Goal: Transaction & Acquisition: Purchase product/service

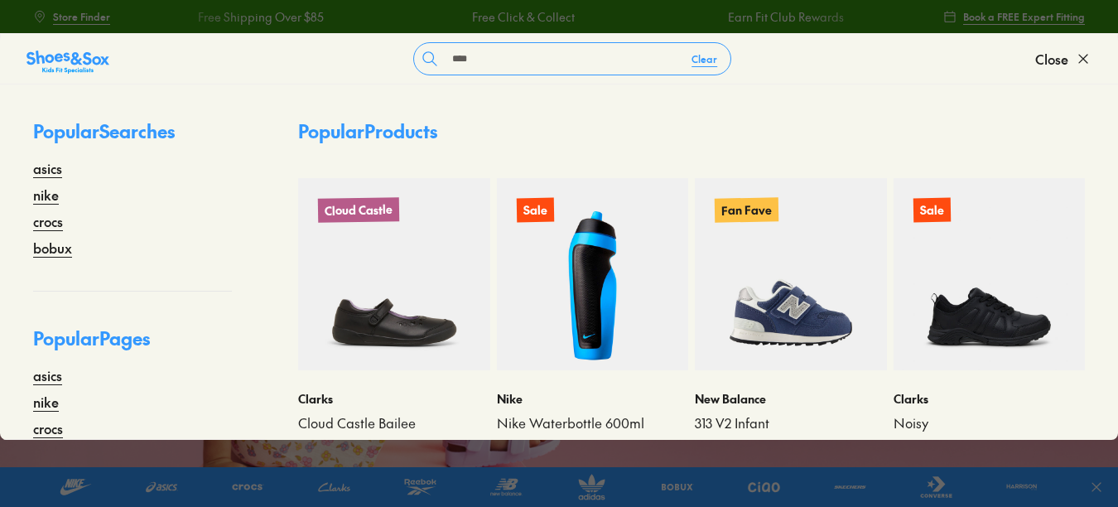
type input "****"
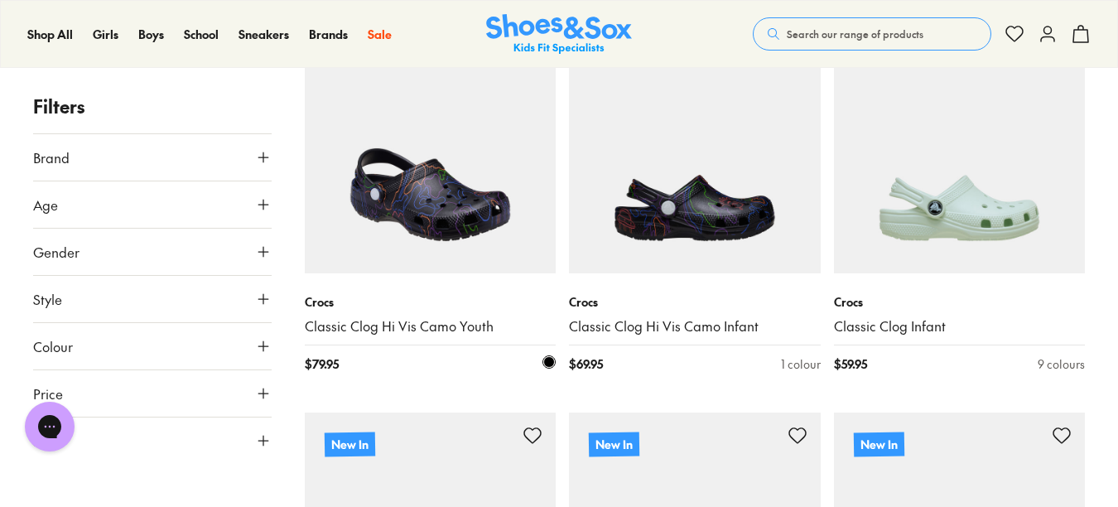
click at [470, 228] on img at bounding box center [431, 148] width 252 height 252
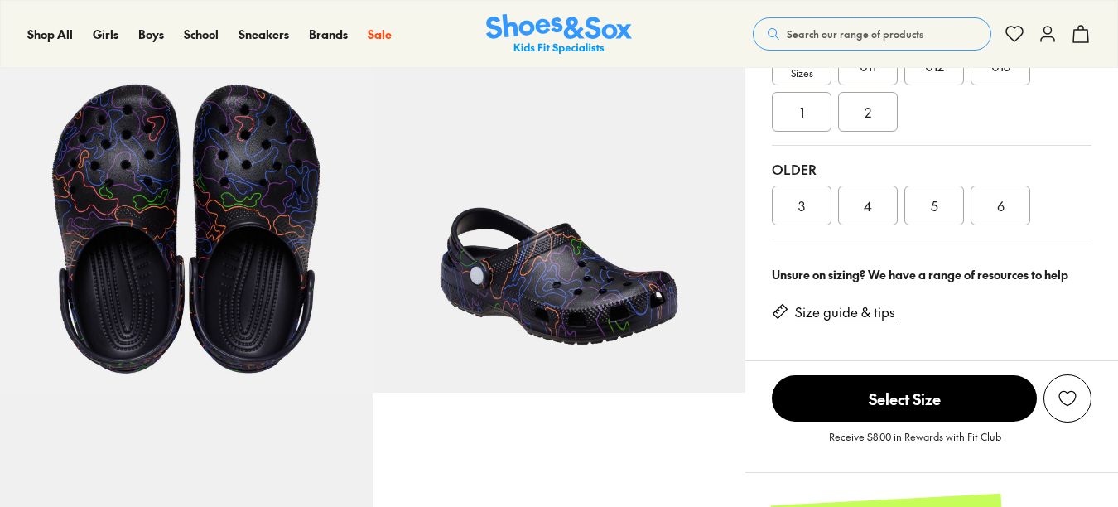
scroll to position [456, 0]
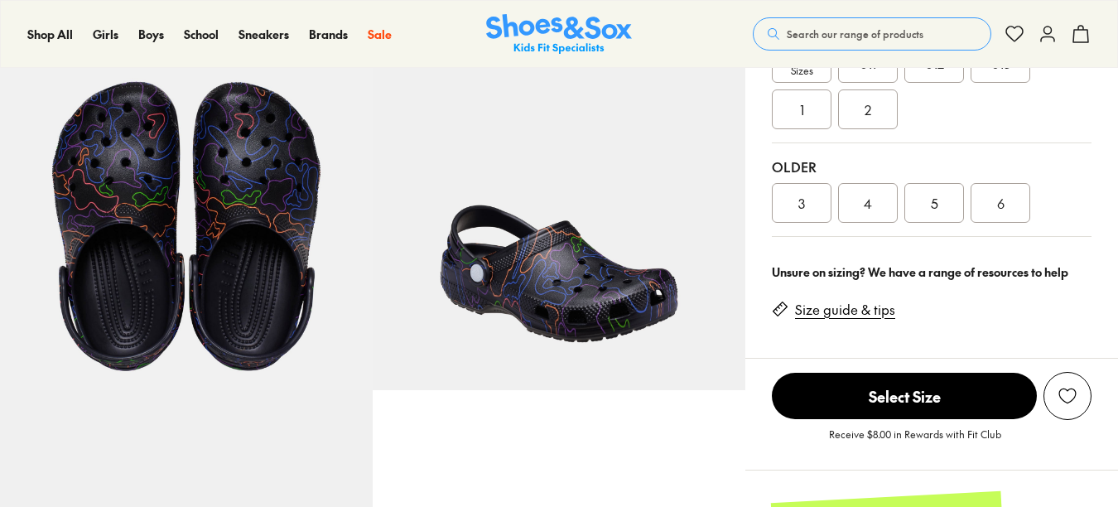
select select "*"
